Goal: Find specific page/section: Find specific page/section

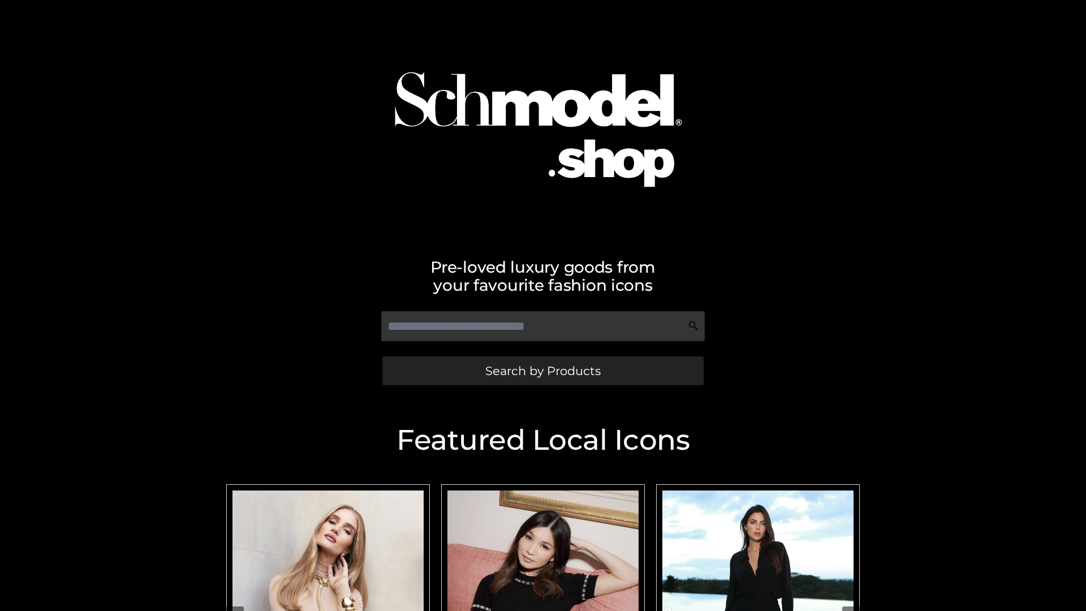
click at [543, 371] on span "Search by Products" at bounding box center [542, 371] width 115 height 12
